Goal: Information Seeking & Learning: Learn about a topic

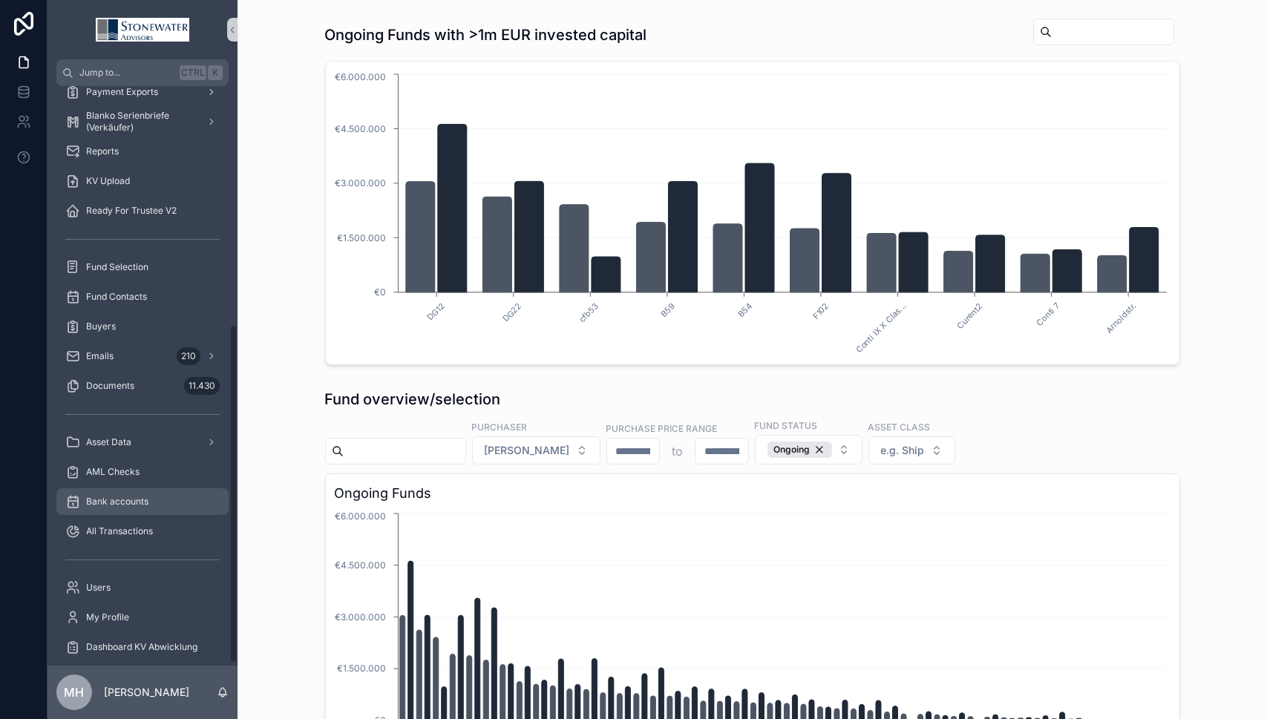
scroll to position [411, 0]
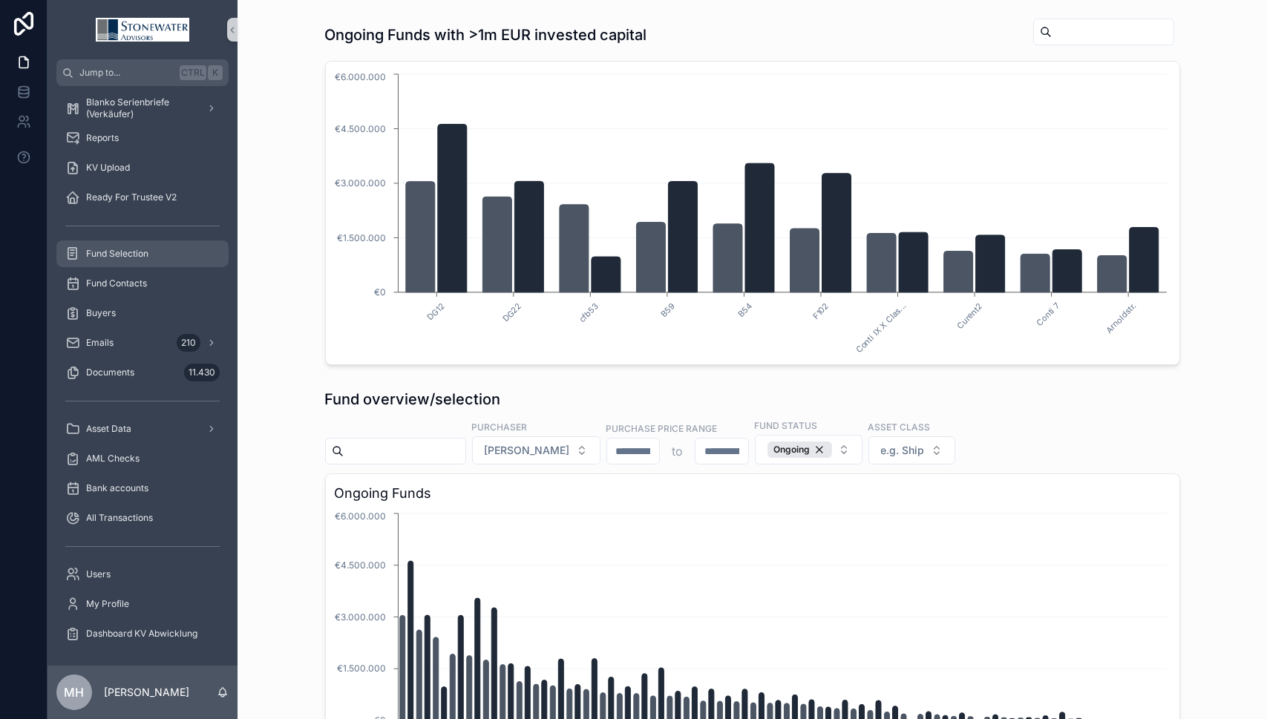
click at [127, 248] on span "Fund Selection" at bounding box center [117, 254] width 62 height 12
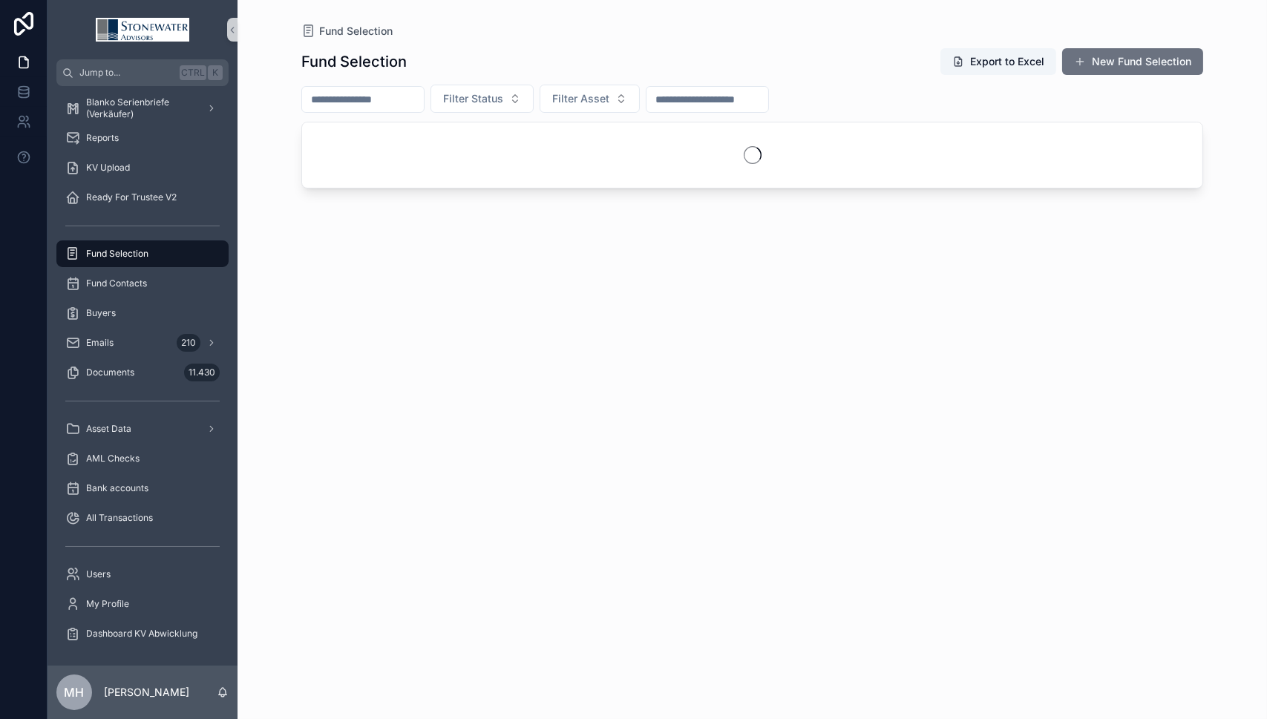
click at [369, 100] on input "scrollable content" at bounding box center [363, 99] width 122 height 21
type input "****"
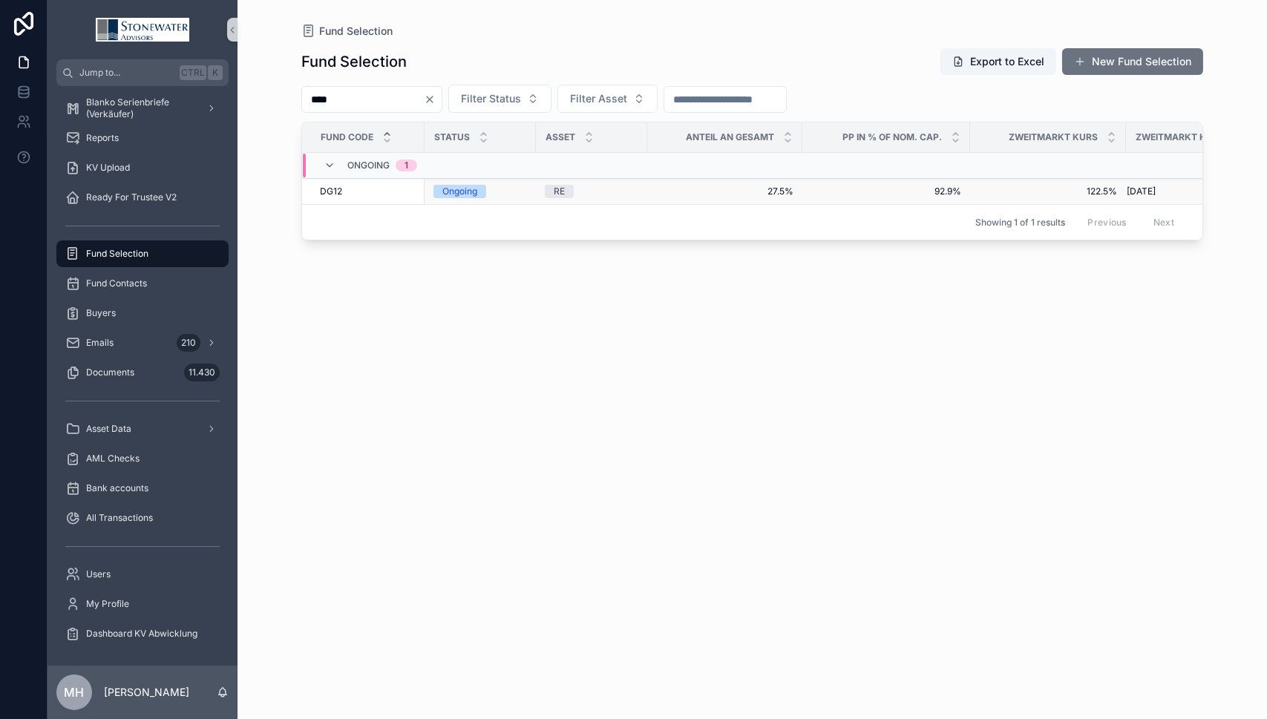
click at [333, 191] on span "DG12" at bounding box center [331, 192] width 22 height 12
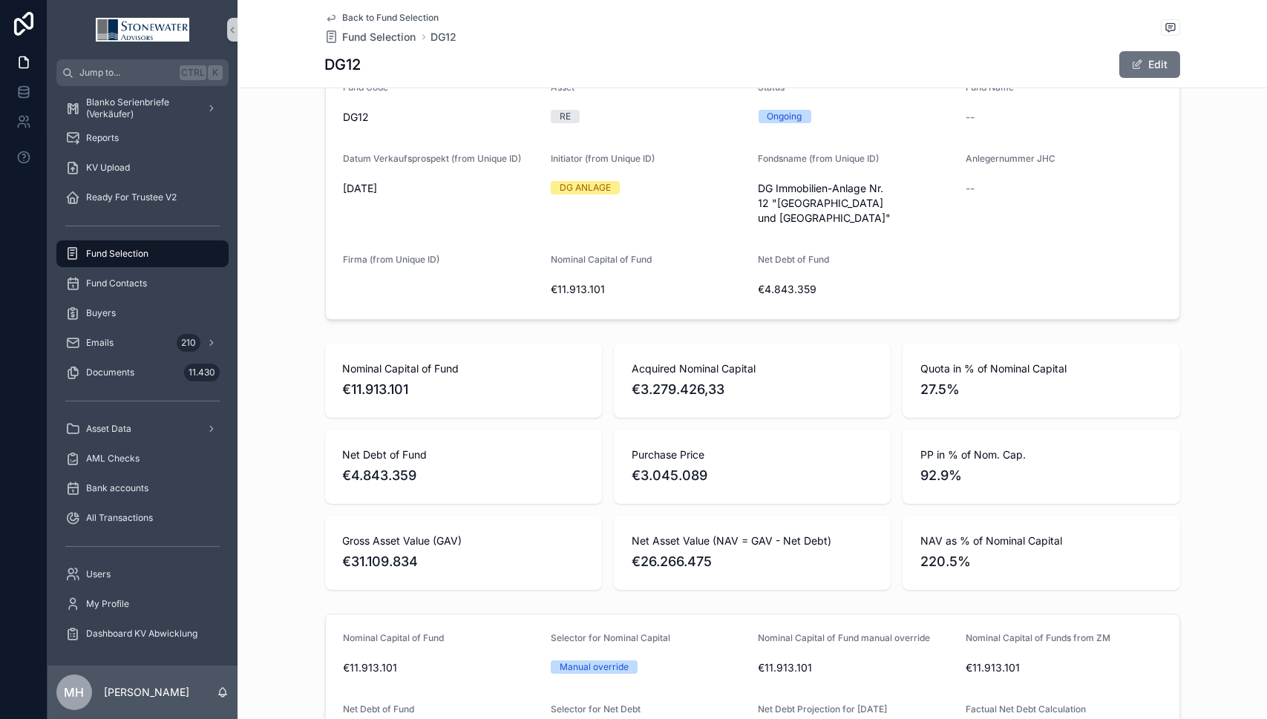
scroll to position [371, 0]
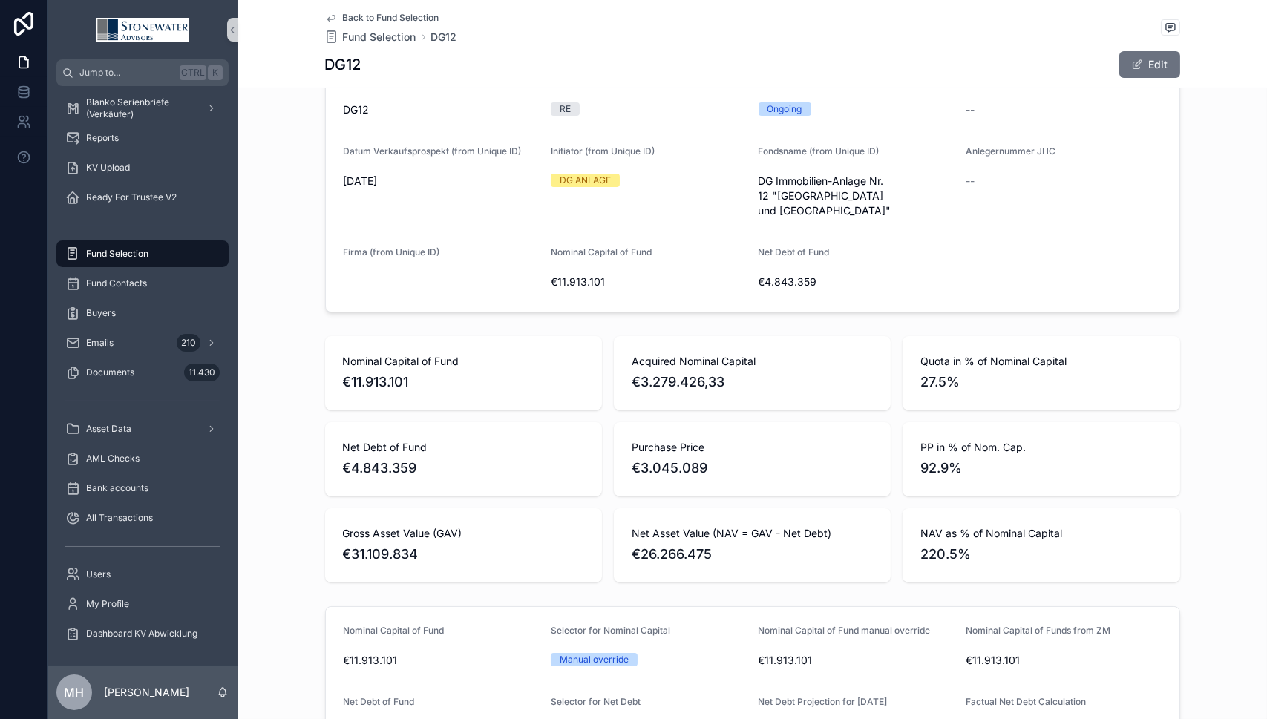
click at [650, 372] on span "€3.279.426,33" at bounding box center [752, 382] width 241 height 21
click at [651, 372] on span "€3.279.426,33" at bounding box center [752, 382] width 241 height 21
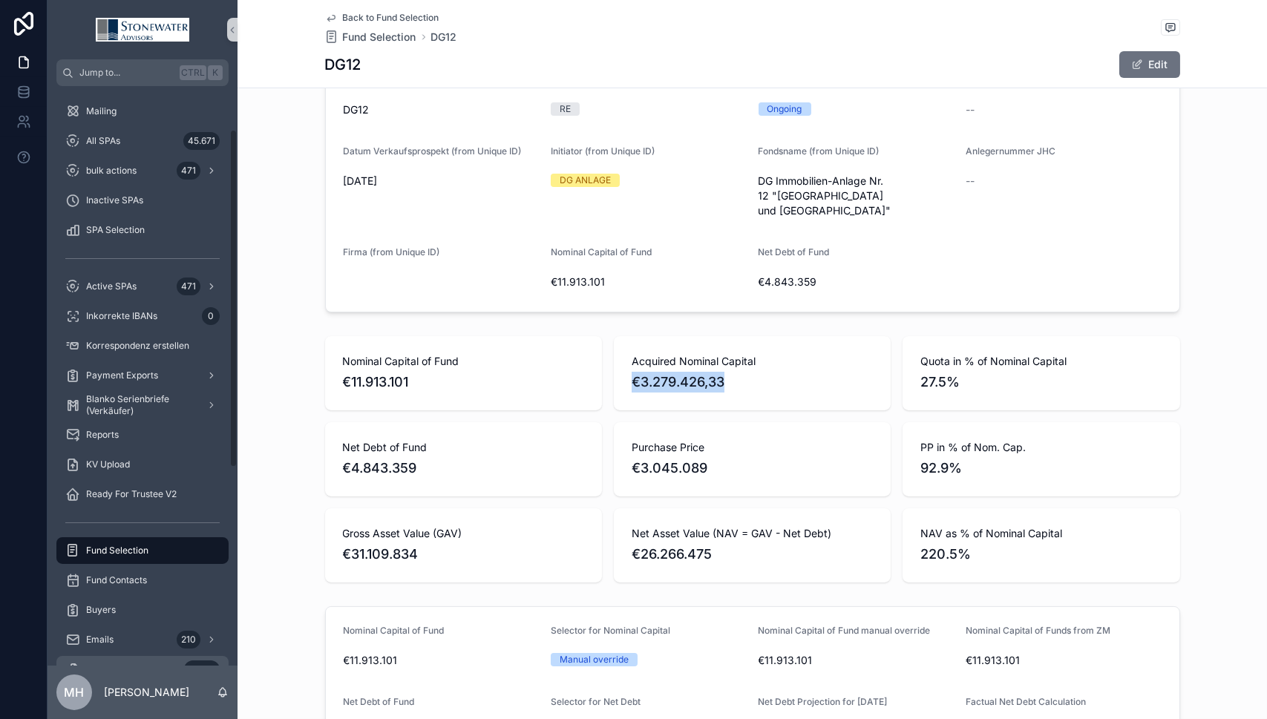
scroll to position [0, 0]
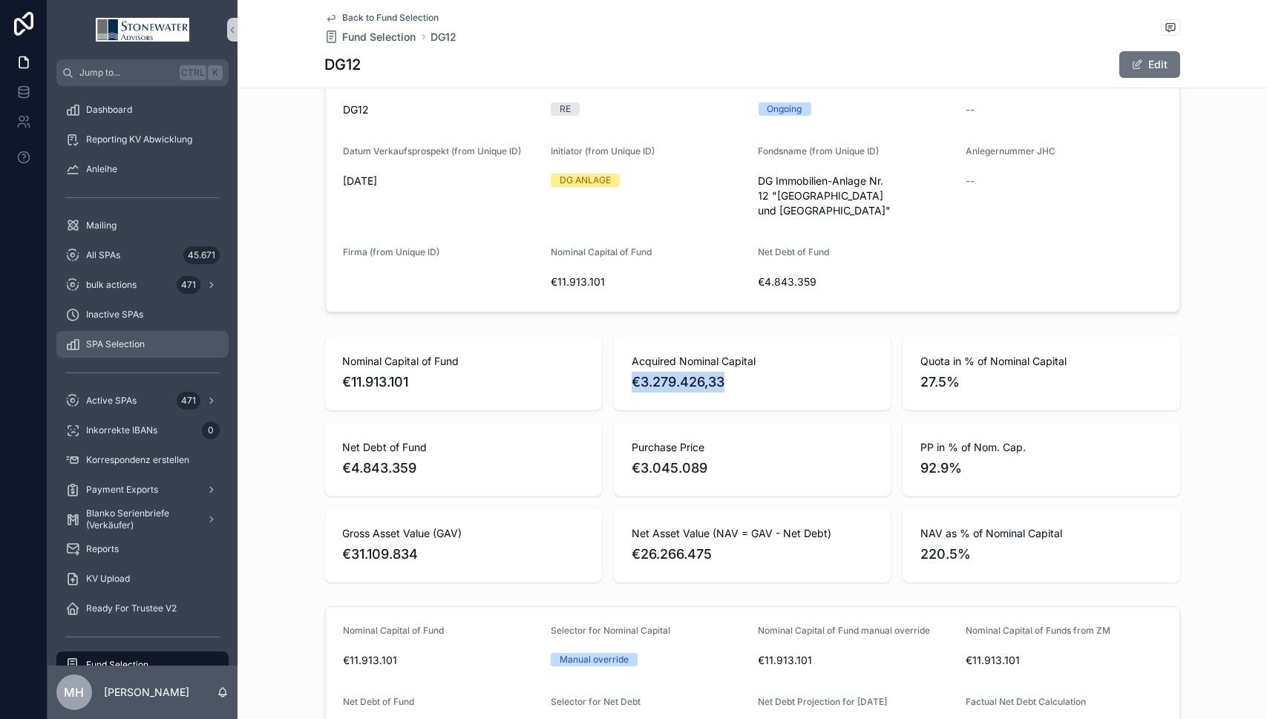
click at [118, 345] on span "SPA Selection" at bounding box center [115, 344] width 59 height 12
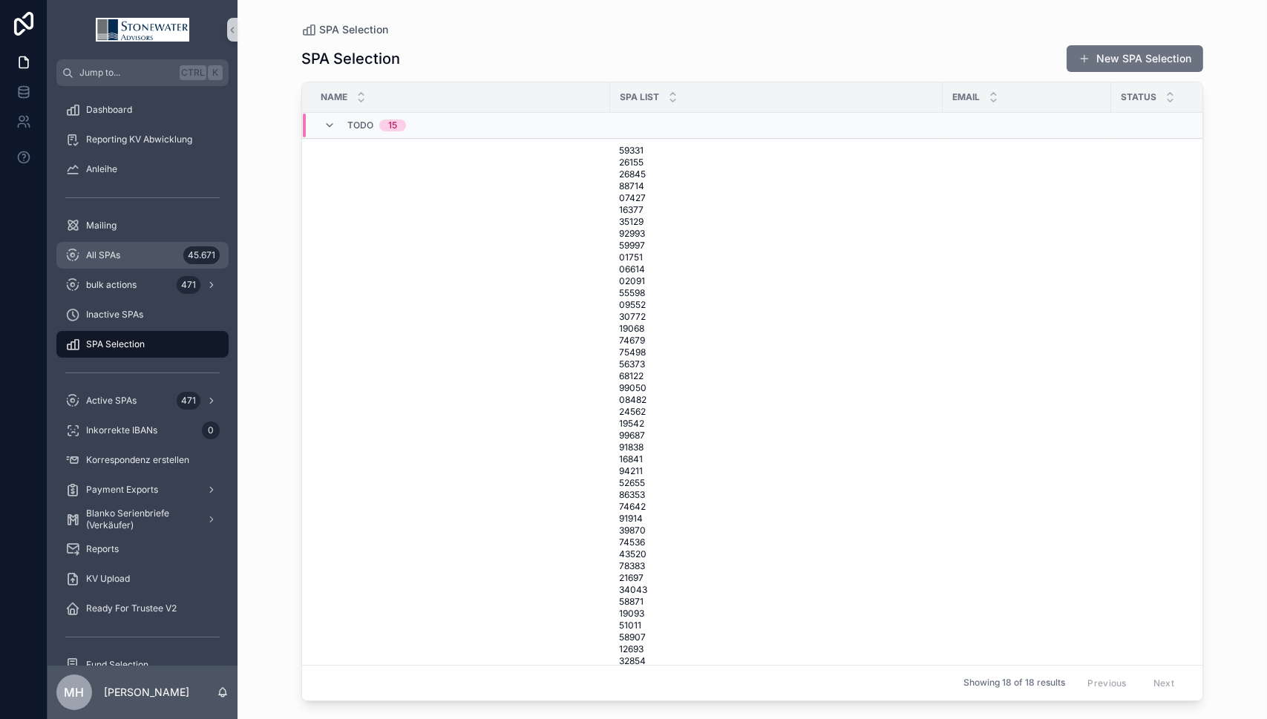
click at [106, 255] on span "All SPAs" at bounding box center [103, 255] width 34 height 12
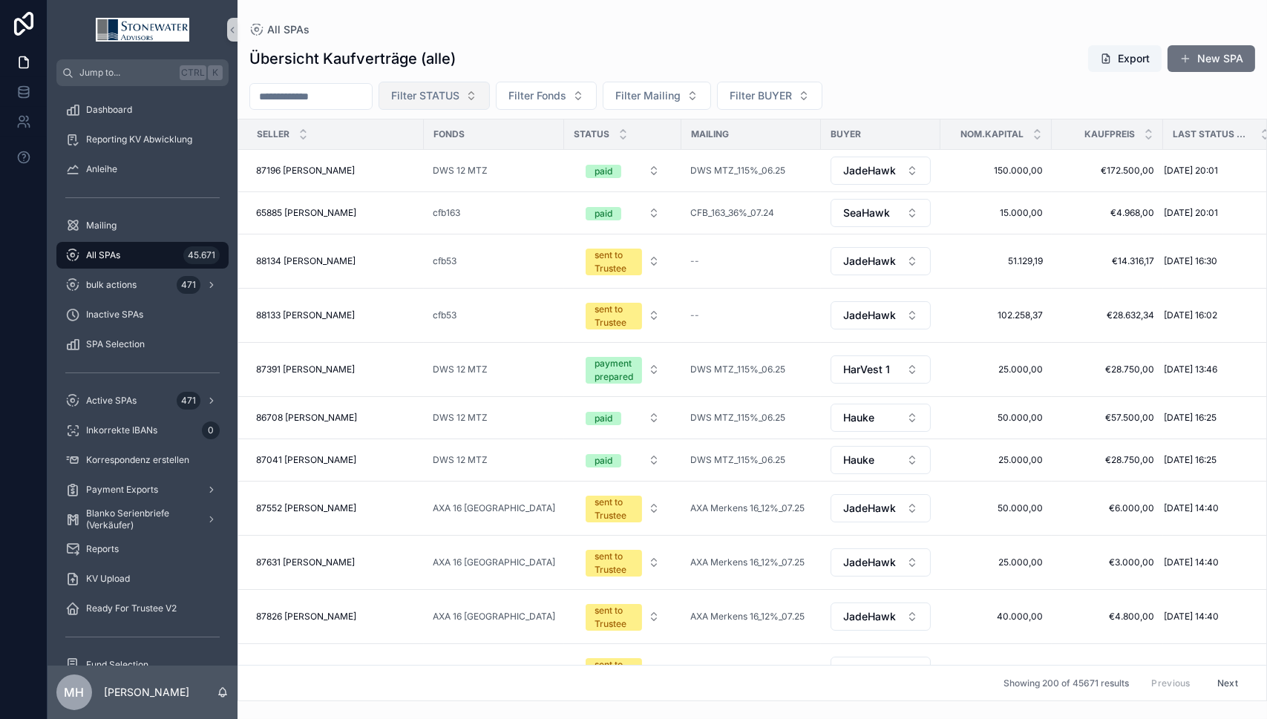
click at [441, 99] on span "Filter STATUS" at bounding box center [425, 95] width 68 height 15
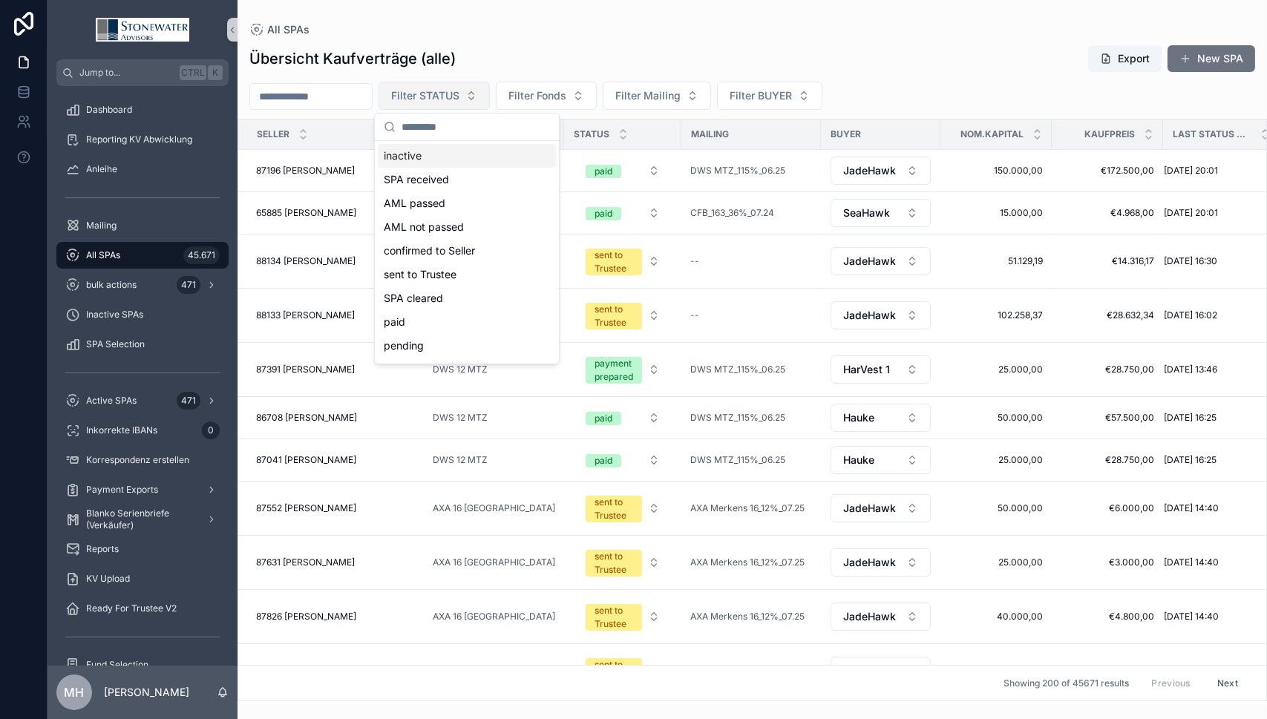
click at [441, 99] on span "Filter STATUS" at bounding box center [425, 95] width 68 height 15
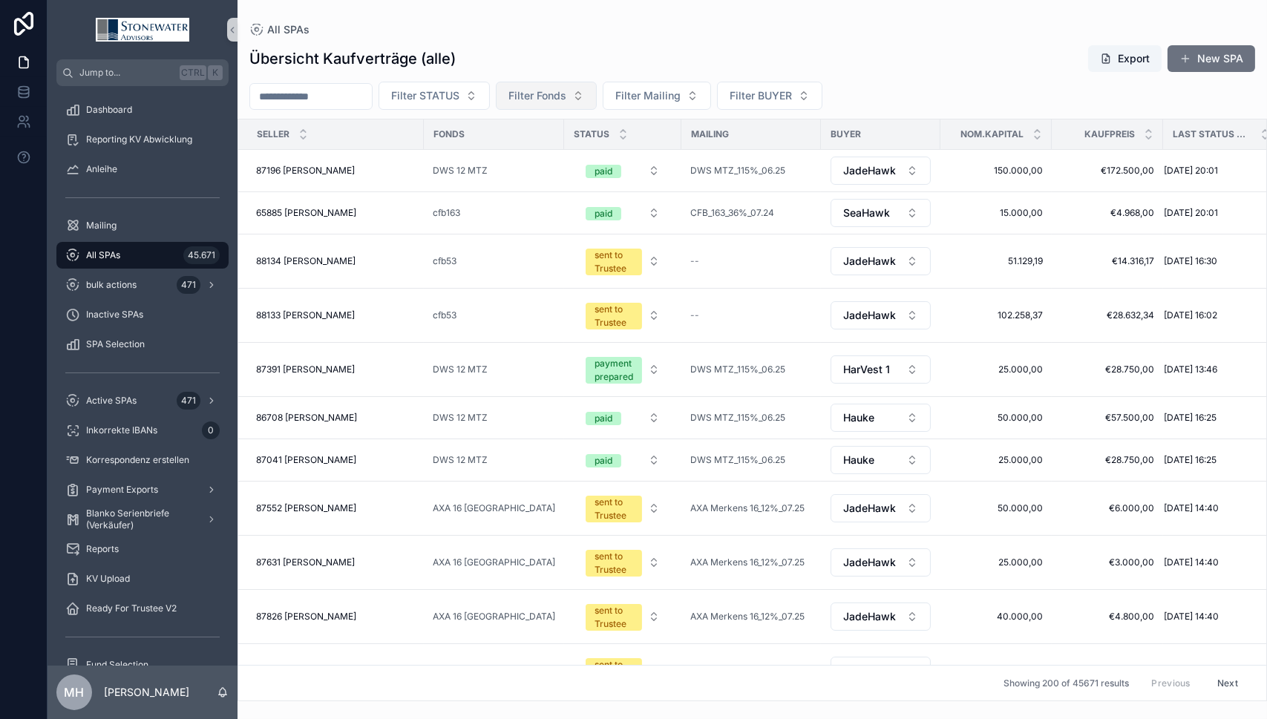
click at [597, 94] on button "Filter Fonds" at bounding box center [546, 96] width 101 height 28
type input "****"
click at [529, 161] on div "DG12" at bounding box center [579, 156] width 178 height 24
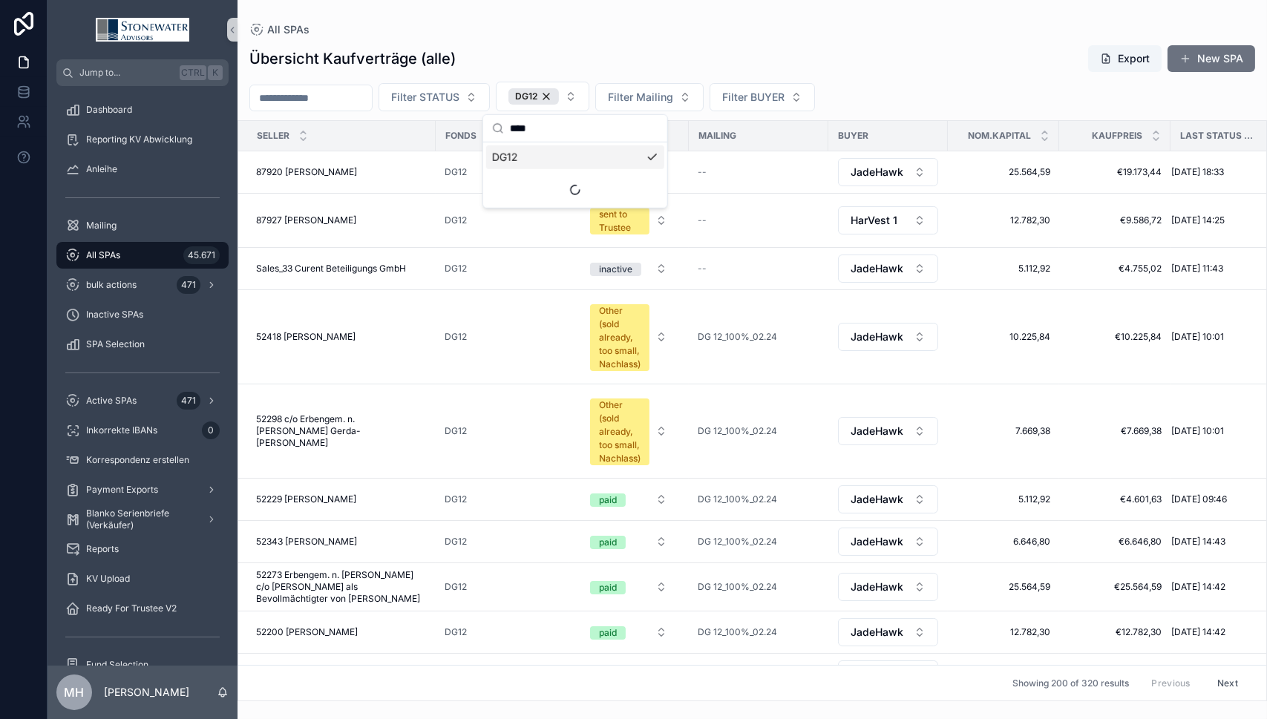
click at [557, 121] on input "****" at bounding box center [584, 128] width 148 height 27
click at [372, 97] on input "scrollable content" at bounding box center [311, 98] width 122 height 21
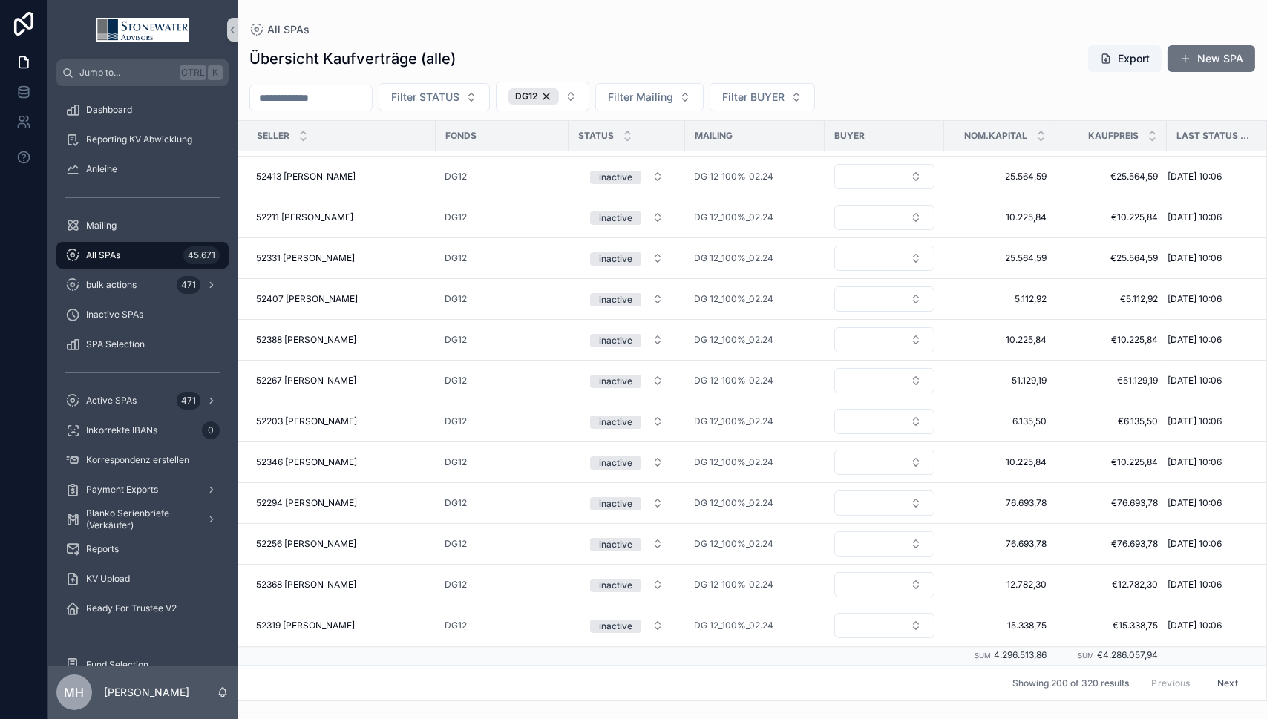
scroll to position [7842, 0]
click at [1208, 673] on button "Next" at bounding box center [1228, 683] width 42 height 23
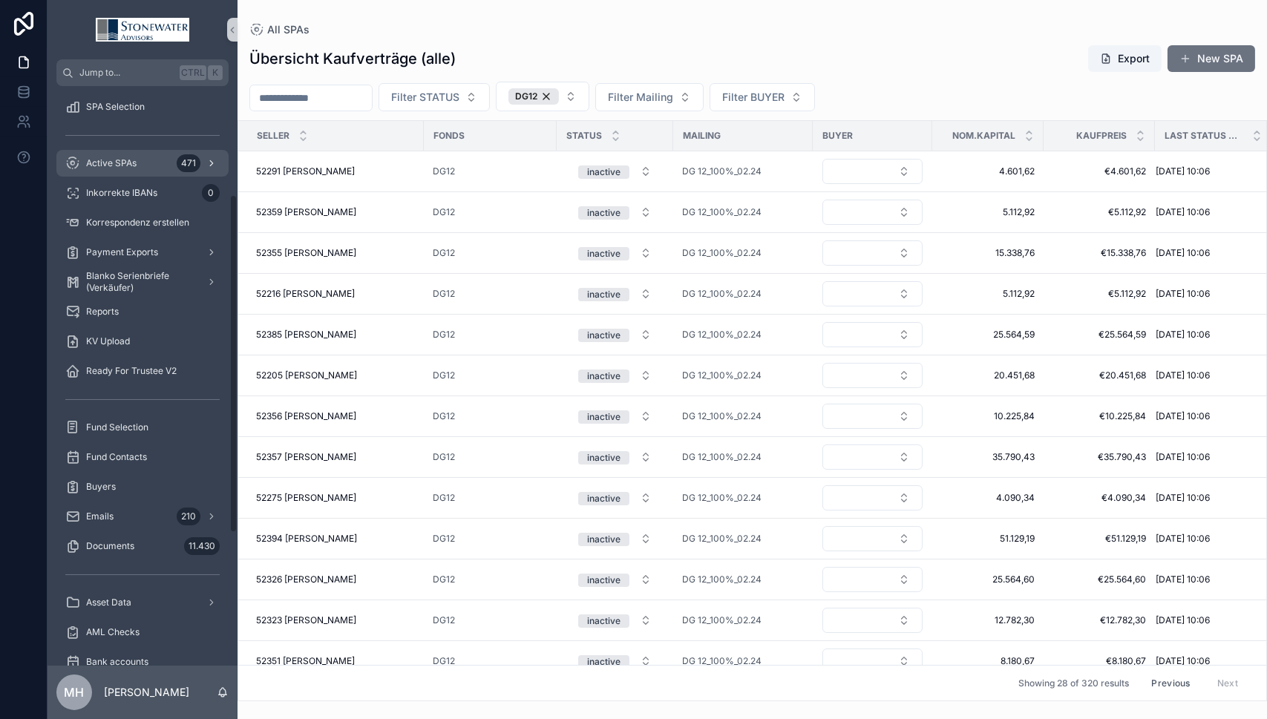
scroll to position [297, 0]
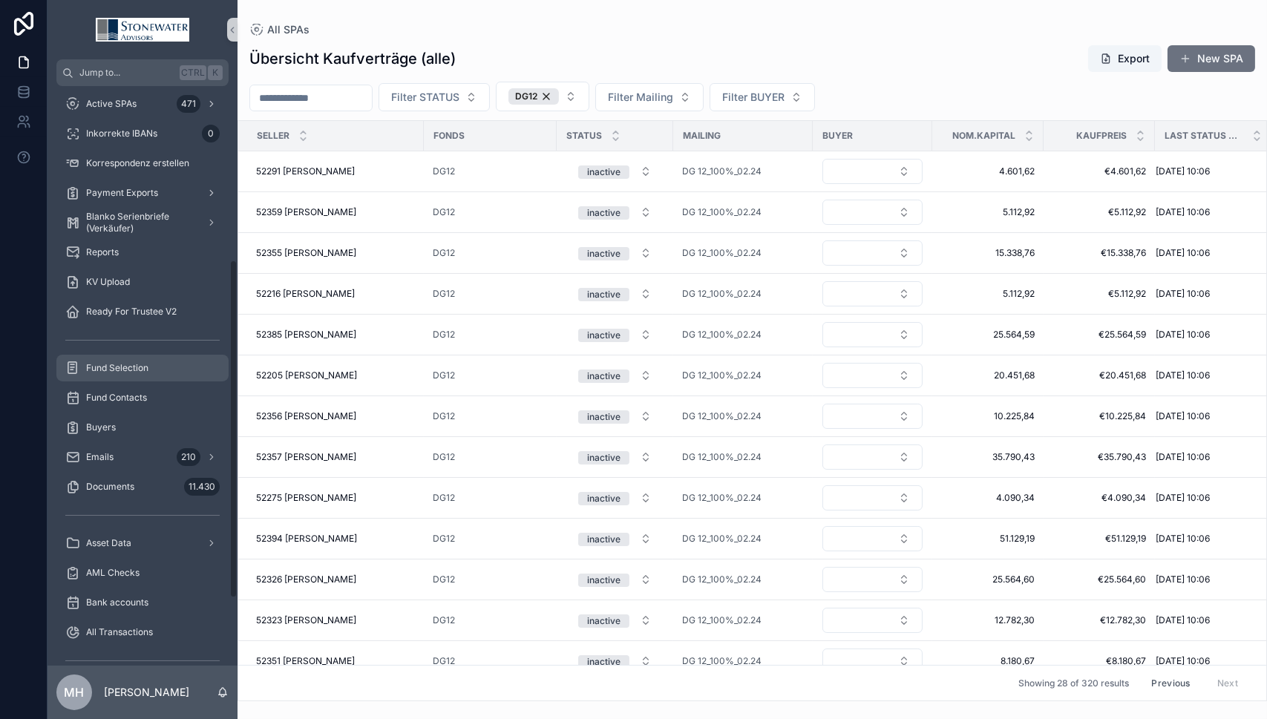
click at [110, 367] on span "Fund Selection" at bounding box center [117, 368] width 62 height 12
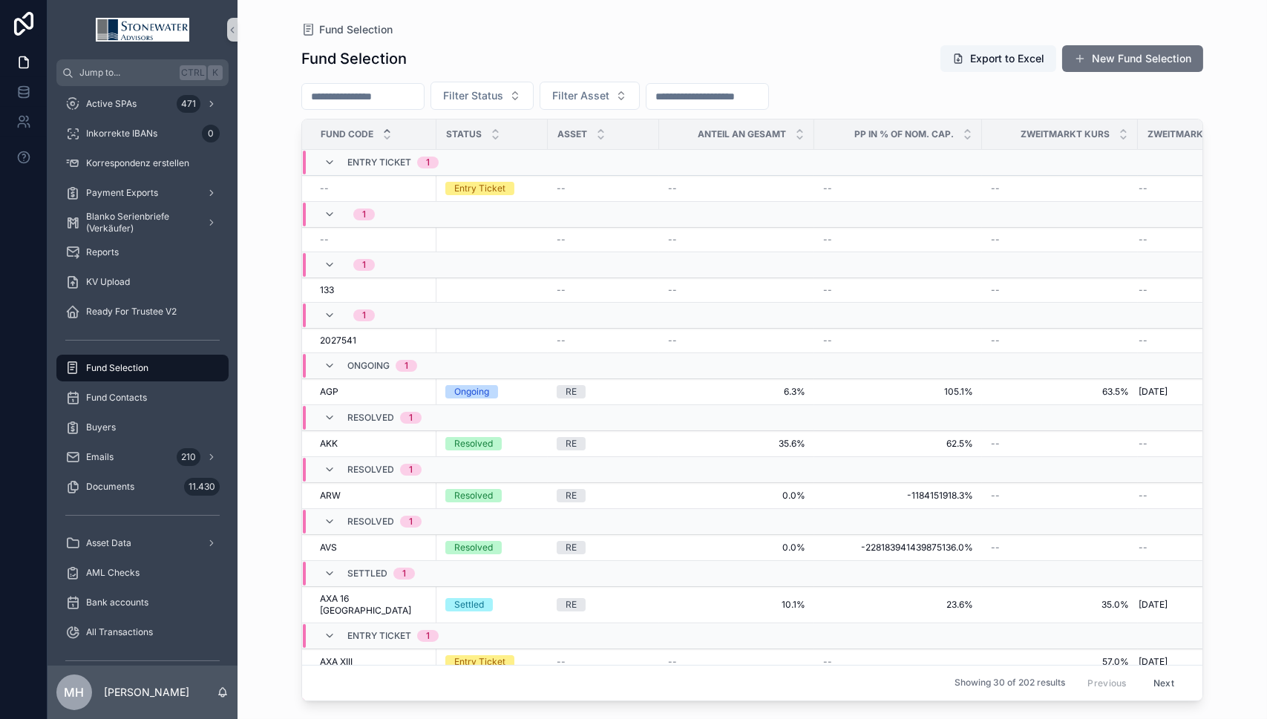
click at [419, 96] on input "scrollable content" at bounding box center [363, 96] width 122 height 21
type input "****"
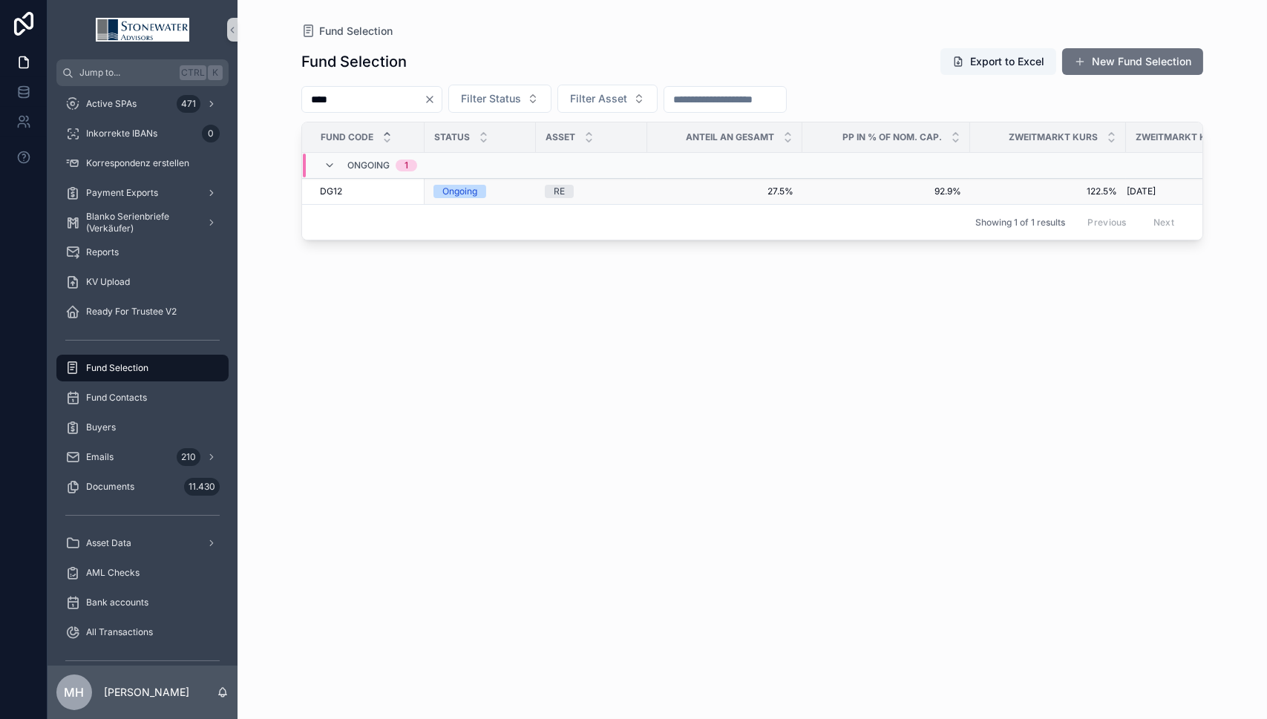
click at [338, 192] on span "DG12" at bounding box center [331, 192] width 22 height 12
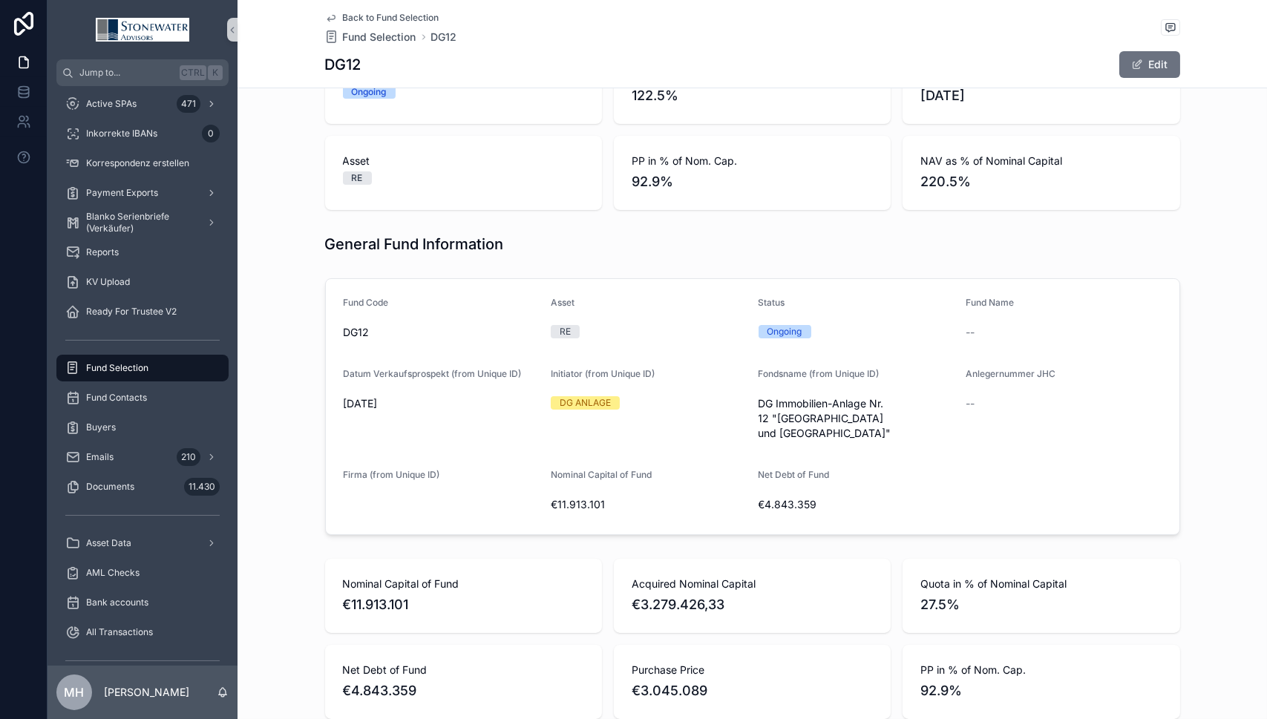
scroll to position [371, 0]
